Goal: Task Accomplishment & Management: Manage account settings

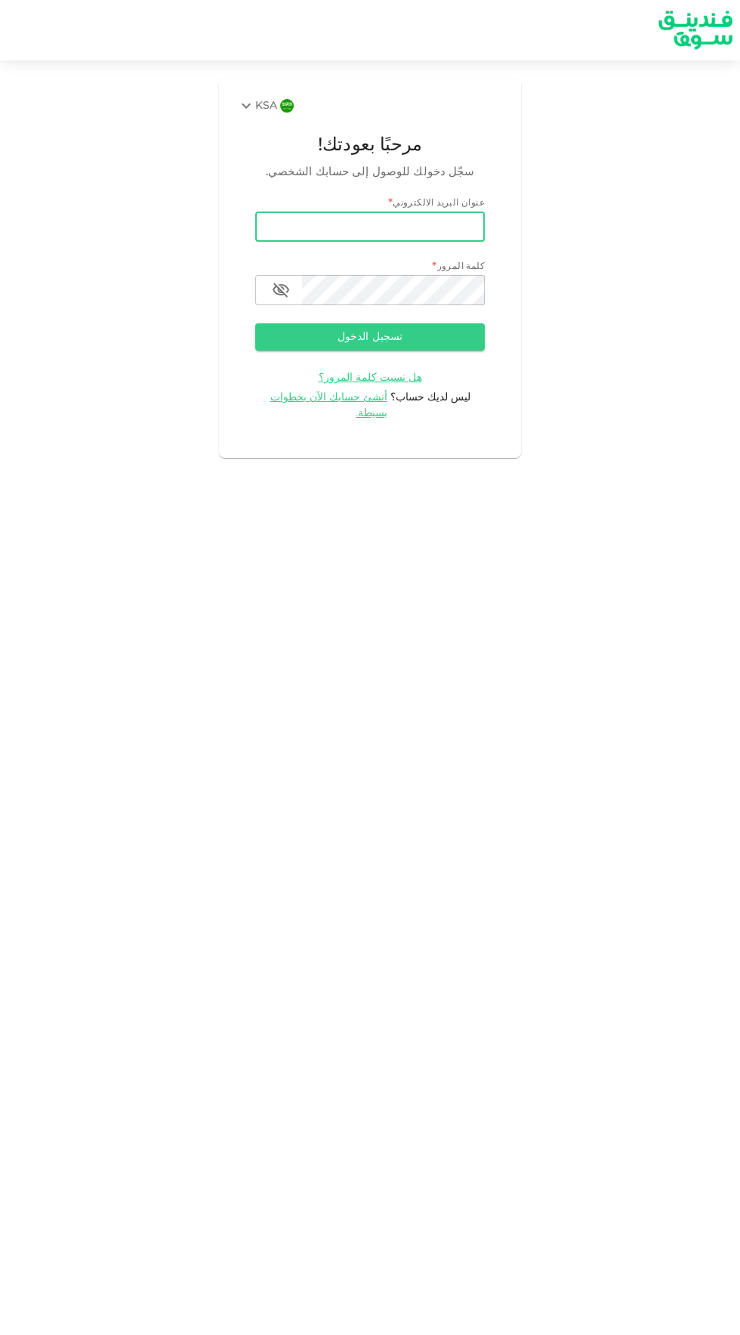
click at [307, 227] on input "email" at bounding box center [370, 227] width 230 height 30
type input "[EMAIL_ADDRESS][DOMAIN_NAME]"
click at [255, 323] on button "تسجيل الدخول" at bounding box center [370, 336] width 230 height 27
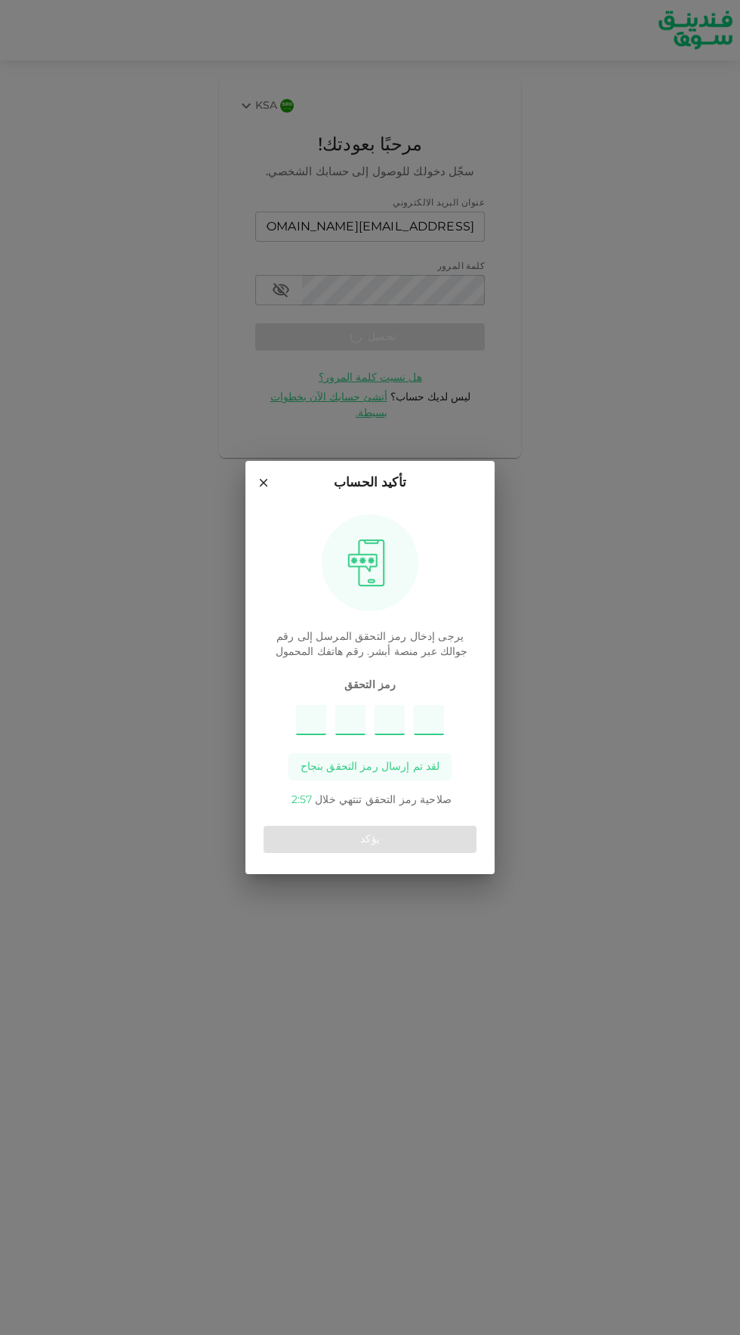
click at [305, 719] on input "Please enter OTP character 1" at bounding box center [311, 720] width 30 height 30
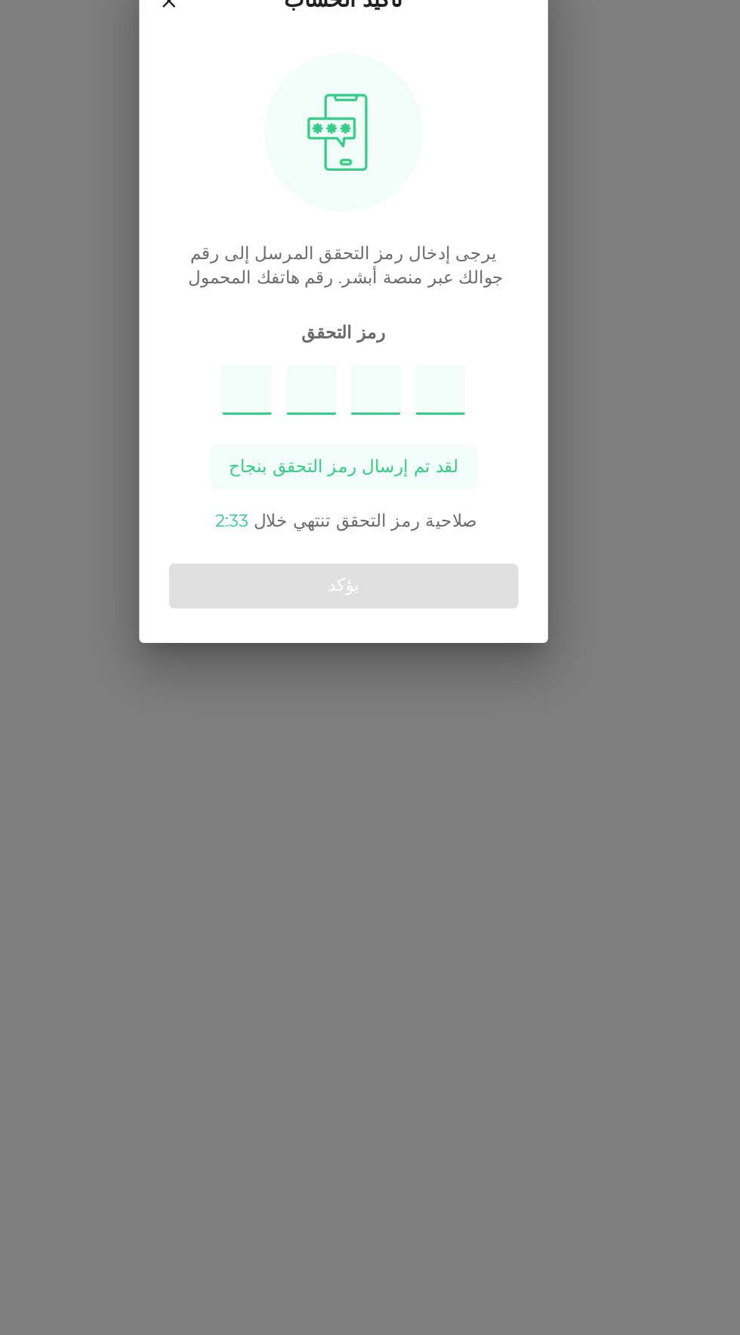
click at [323, 666] on div "يرجى إدخال رمز التحقق المرسل إلى رقم جوالك عبر منصة أبشر. رقم هاتفك المحمول رمز…" at bounding box center [370, 656] width 213 height 302
click at [311, 722] on input "Please enter OTP character 1" at bounding box center [311, 720] width 30 height 30
type input "7"
type input "3"
type input "8"
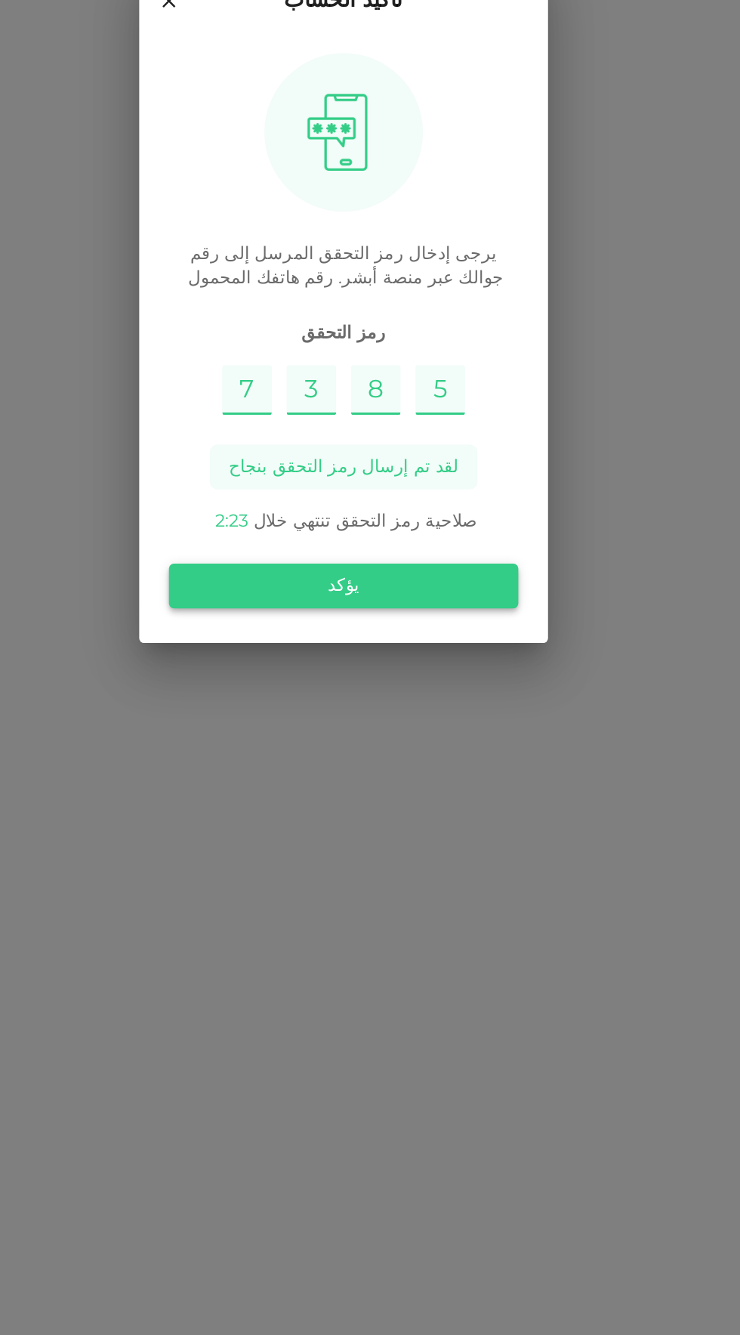
type input "5"
click at [428, 845] on button "يؤكد" at bounding box center [370, 839] width 213 height 27
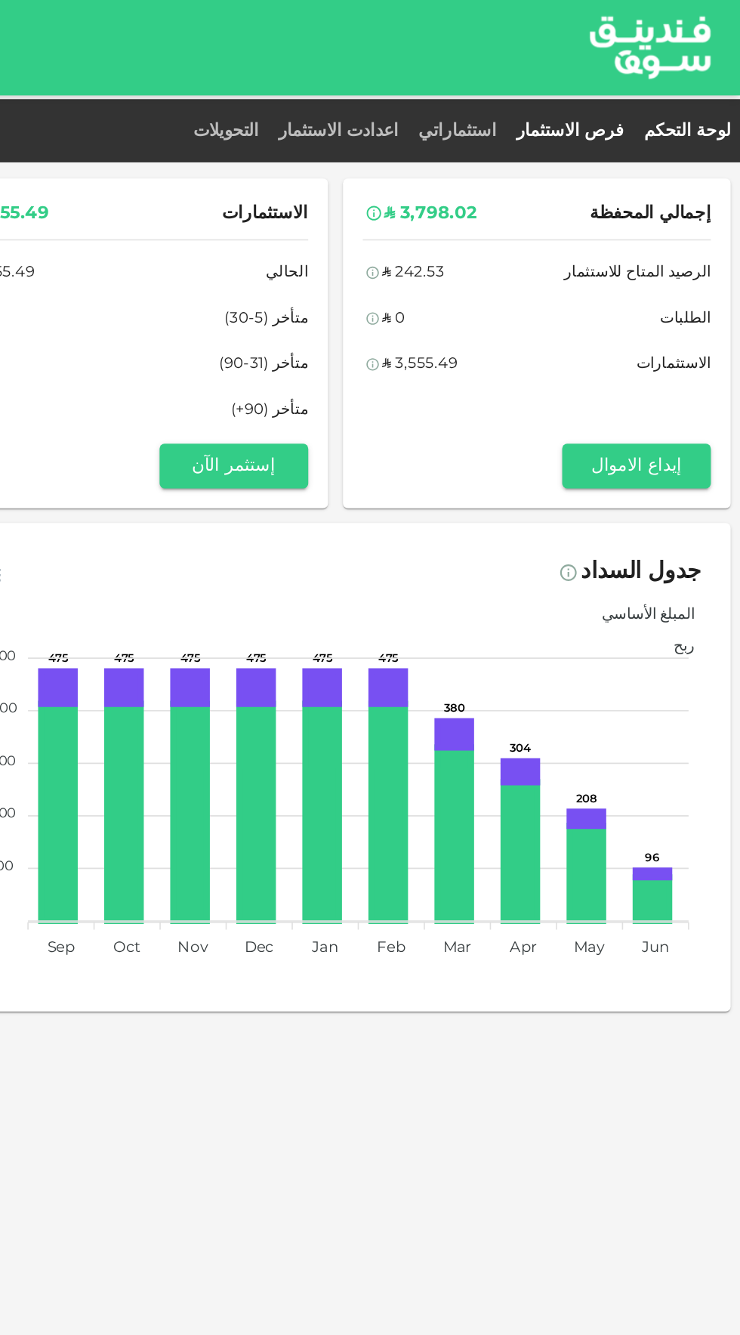
click at [642, 83] on link "فرص الاستثمار" at bounding box center [637, 80] width 78 height 11
